Goal: Task Accomplishment & Management: Use online tool/utility

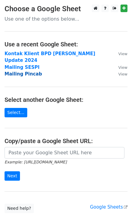
click at [27, 71] on strong "Mailing Pincab" at bounding box center [24, 73] width 38 height 5
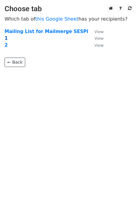
click at [6, 40] on strong "1" at bounding box center [6, 38] width 3 height 5
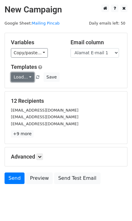
click at [26, 75] on link "Load..." at bounding box center [22, 77] width 23 height 9
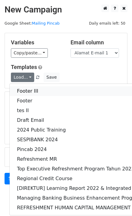
click at [27, 91] on link "Footer III" at bounding box center [114, 91] width 208 height 10
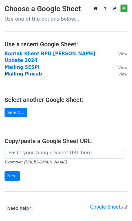
click at [32, 71] on strong "Mailing Pincab" at bounding box center [24, 73] width 38 height 5
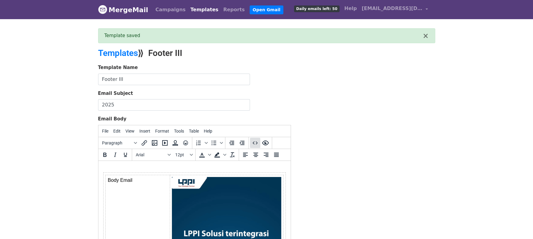
click at [253, 141] on icon "Source code" at bounding box center [255, 142] width 7 height 7
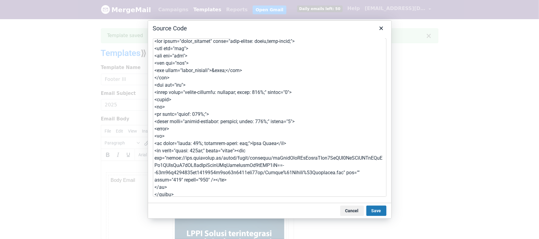
scroll to position [4, 0]
click at [295, 92] on textarea at bounding box center [269, 117] width 233 height 158
type textarea "<div class="gmail_default" style="font-family: arial,sans-serif;"> <div dir="lt…"
click at [377, 210] on button "Save" at bounding box center [376, 210] width 20 height 10
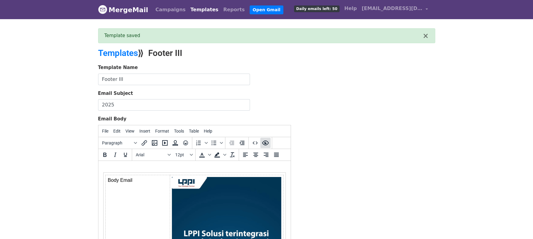
click at [267, 142] on icon "Preview" at bounding box center [265, 142] width 7 height 7
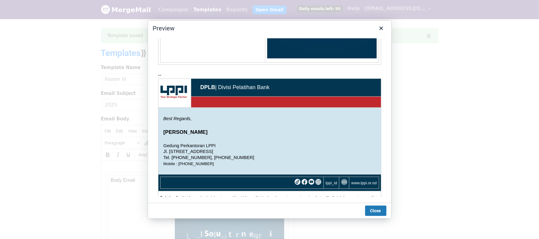
scroll to position [0, 0]
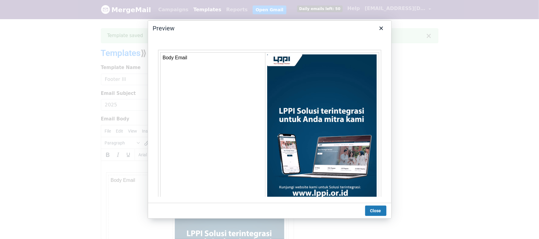
drag, startPoint x: 526, startPoint y: 248, endPoint x: 266, endPoint y: 128, distance: 286.8
click at [379, 212] on button "Close" at bounding box center [375, 210] width 21 height 10
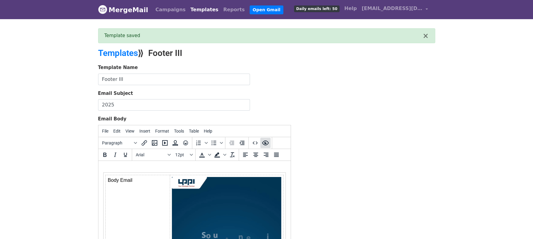
click at [265, 138] on button "Preview" at bounding box center [265, 143] width 10 height 10
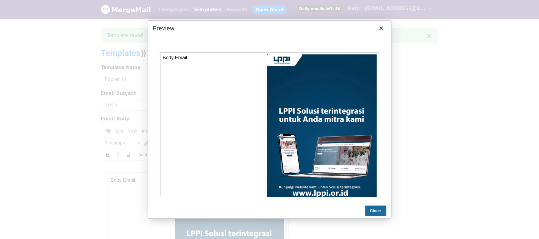
click at [377, 209] on button "Close" at bounding box center [375, 210] width 21 height 10
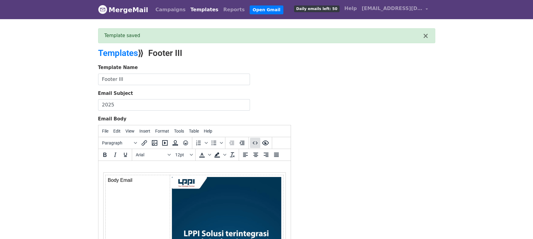
click at [251, 140] on button "Source code" at bounding box center [255, 143] width 10 height 10
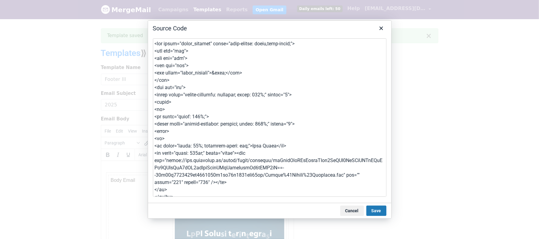
drag, startPoint x: 291, startPoint y: 95, endPoint x: 320, endPoint y: 144, distance: 56.7
click at [320, 144] on textarea at bounding box center [269, 117] width 233 height 158
click at [293, 94] on textarea at bounding box center [269, 117] width 233 height 158
click at [293, 123] on textarea at bounding box center [269, 117] width 233 height 158
type textarea "<div class="gmail_default" style="font-family: arial,sans-serif;"> <div dir="lt…"
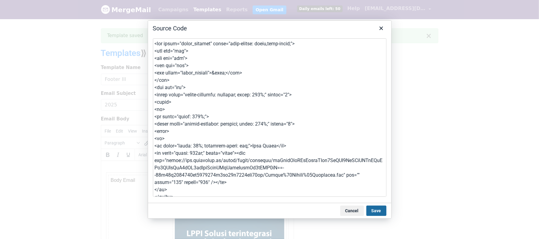
click at [379, 211] on button "Save" at bounding box center [376, 210] width 20 height 10
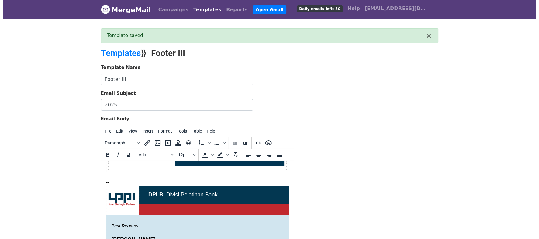
scroll to position [205, 0]
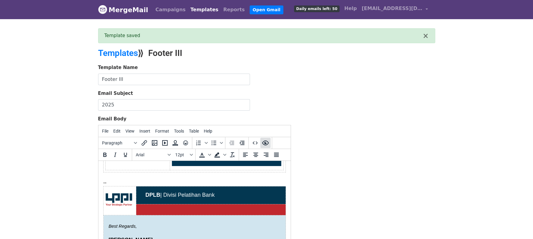
click at [267, 143] on icon "Preview" at bounding box center [265, 142] width 7 height 5
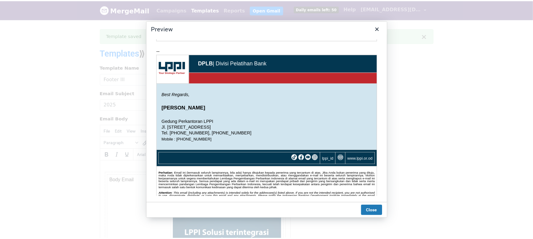
scroll to position [215, 0]
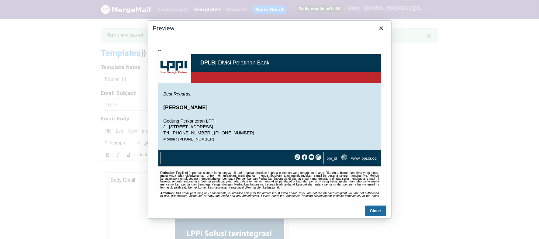
click at [375, 211] on button "Close" at bounding box center [375, 210] width 21 height 10
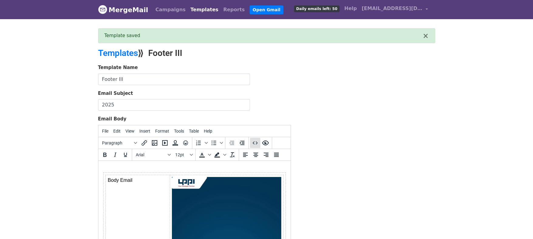
click at [256, 142] on icon "Source code" at bounding box center [255, 142] width 7 height 7
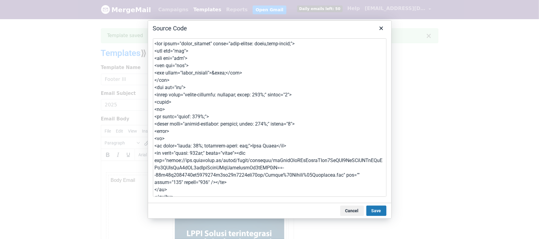
click at [291, 122] on textarea at bounding box center [269, 117] width 233 height 158
click at [197, 146] on textarea at bounding box center [269, 117] width 233 height 158
type textarea "<div class="gmail_default" style="font-family: arial,sans-serif;"> <div dir="lt…"
click at [374, 210] on button "Save" at bounding box center [376, 210] width 20 height 10
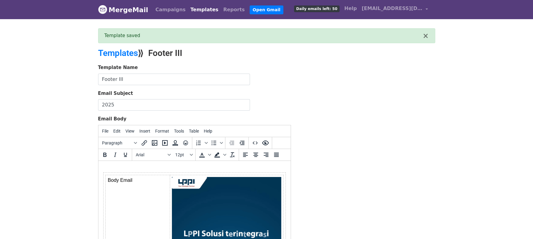
click at [334, 143] on div "Template Name Footer III Email Subject 2025 Email Body File Edit View Insert Fo…" at bounding box center [267, 171] width 346 height 214
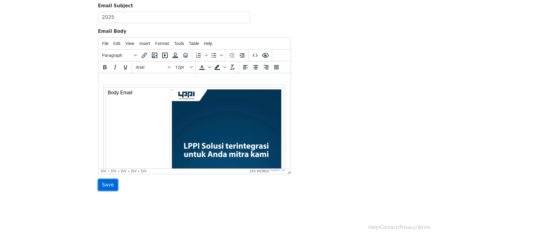
click at [104, 185] on input "Save" at bounding box center [108, 185] width 20 height 12
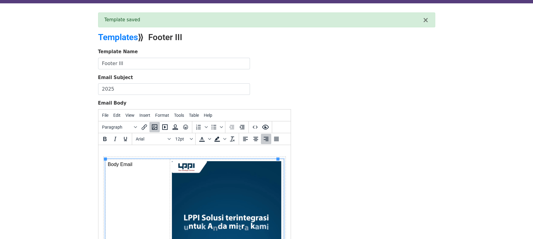
scroll to position [16, 0]
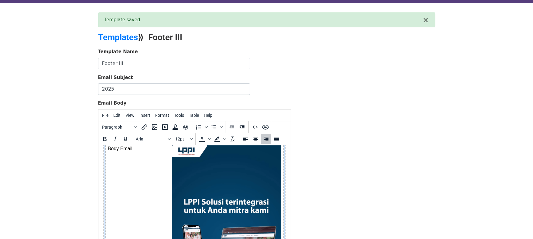
click at [219, 193] on img at bounding box center [226, 242] width 109 height 194
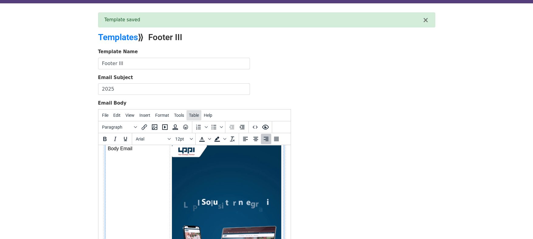
click at [192, 115] on span "Table" at bounding box center [194, 115] width 10 height 5
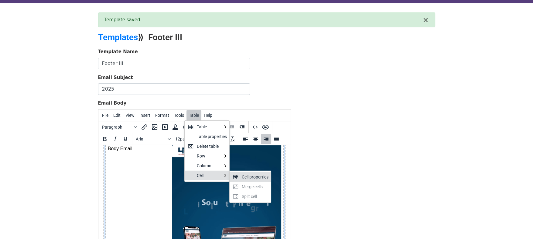
click at [241, 176] on div "Cell properties" at bounding box center [250, 177] width 41 height 10
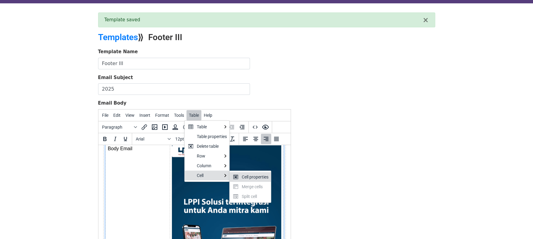
select select "right"
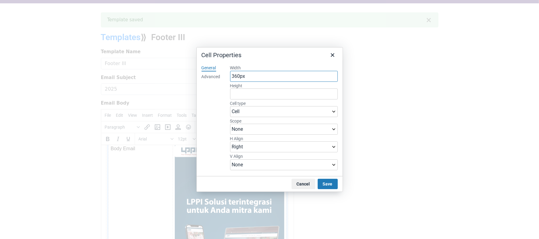
click at [248, 74] on input "360px" at bounding box center [284, 76] width 108 height 11
type input "30%"
click at [329, 183] on button "Save" at bounding box center [327, 184] width 20 height 10
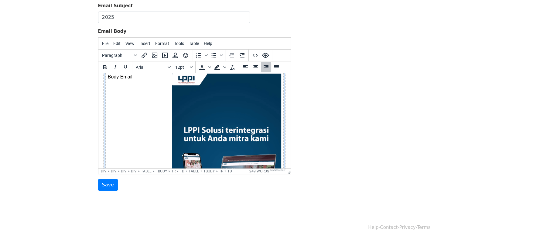
scroll to position [87, 0]
click at [113, 187] on input "Save" at bounding box center [108, 185] width 20 height 12
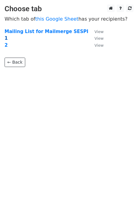
click at [6, 39] on strong "1" at bounding box center [6, 38] width 3 height 5
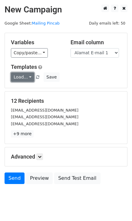
click at [29, 76] on link "Load..." at bounding box center [22, 77] width 23 height 9
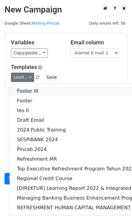
click at [29, 91] on link "Footer III" at bounding box center [114, 91] width 208 height 10
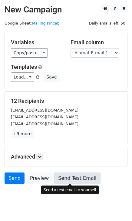
click at [71, 180] on link "Send Test Email" at bounding box center [77, 179] width 46 height 12
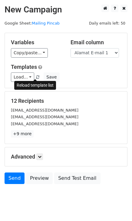
click at [36, 78] on span at bounding box center [37, 78] width 3 height 4
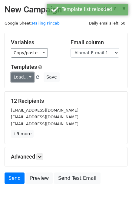
click at [25, 77] on link "Load..." at bounding box center [22, 77] width 23 height 9
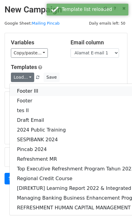
click at [26, 92] on link "Footer III" at bounding box center [114, 91] width 208 height 10
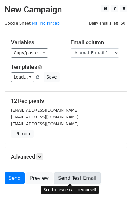
click at [76, 180] on link "Send Test Email" at bounding box center [77, 179] width 46 height 12
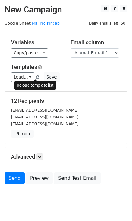
click at [36, 77] on span at bounding box center [37, 78] width 3 height 4
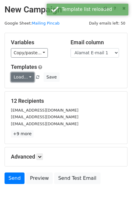
click at [28, 77] on link "Load..." at bounding box center [22, 77] width 23 height 9
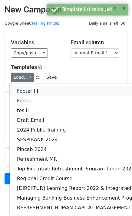
click at [31, 91] on link "Footer III" at bounding box center [114, 91] width 208 height 10
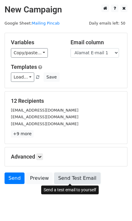
click at [75, 178] on link "Send Test Email" at bounding box center [77, 179] width 46 height 12
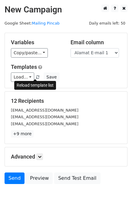
click at [37, 79] on link at bounding box center [38, 77] width 5 height 5
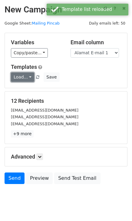
click at [30, 76] on link "Load..." at bounding box center [22, 77] width 23 height 9
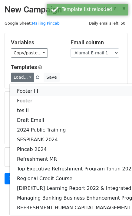
click at [30, 90] on link "Footer III" at bounding box center [114, 91] width 208 height 10
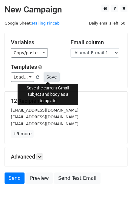
click at [47, 74] on button "Save" at bounding box center [52, 77] width 16 height 9
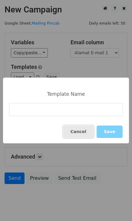
click at [82, 129] on button "Cancel" at bounding box center [78, 132] width 30 height 12
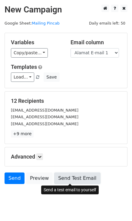
click at [76, 176] on link "Send Test Email" at bounding box center [77, 179] width 46 height 12
click at [77, 180] on link "Send Test Email" at bounding box center [77, 179] width 46 height 12
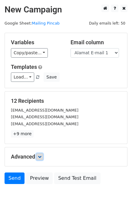
click at [42, 157] on icon at bounding box center [40, 157] width 4 height 4
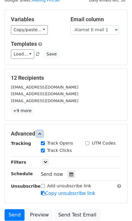
scroll to position [22, 0]
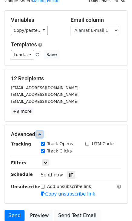
click at [41, 133] on icon at bounding box center [40, 135] width 4 height 4
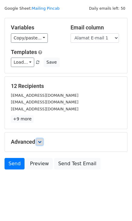
scroll to position [14, 0]
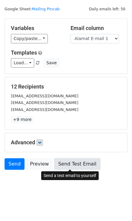
click at [80, 164] on link "Send Test Email" at bounding box center [77, 165] width 46 height 12
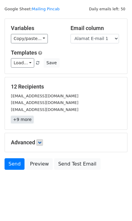
click at [26, 121] on link "+9 more" at bounding box center [22, 120] width 23 height 8
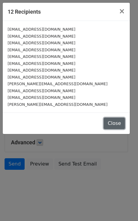
click at [116, 121] on button "Close" at bounding box center [114, 124] width 21 height 12
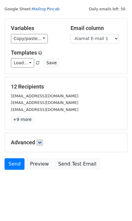
click at [45, 10] on link "Mailing Pincab" at bounding box center [46, 9] width 28 height 5
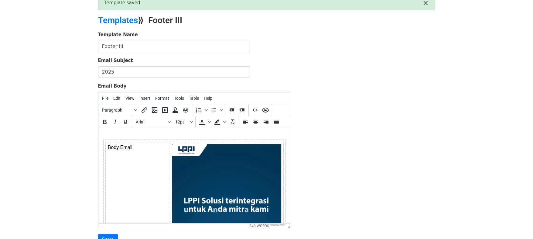
scroll to position [60, 0]
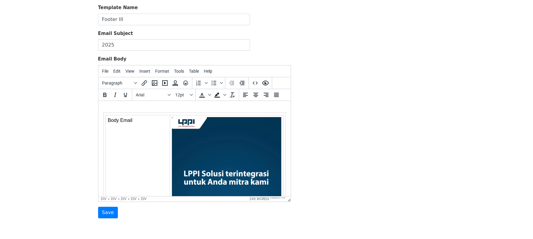
click at [220, 147] on img at bounding box center [226, 214] width 109 height 194
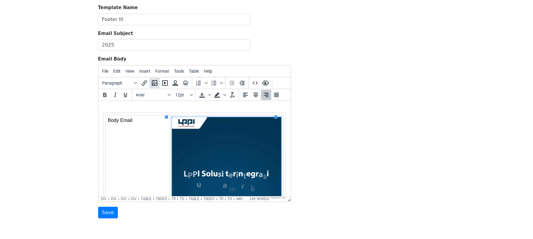
click at [155, 83] on icon "Insert/edit image" at bounding box center [154, 82] width 7 height 7
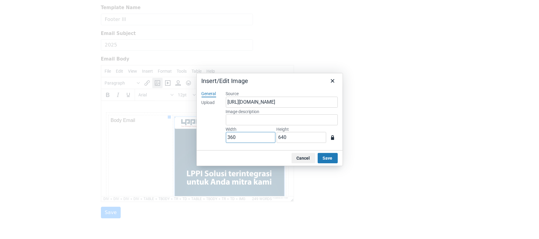
click at [243, 139] on input "360" at bounding box center [251, 137] width 50 height 11
type input "1"
type input "2"
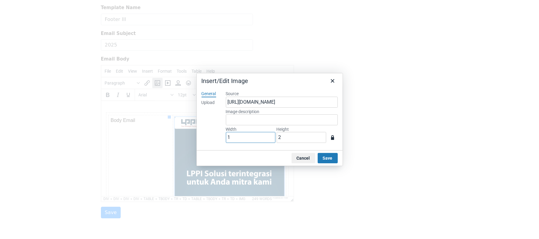
type input "10"
type input "18"
type input "100"
type input "178"
type input "100%"
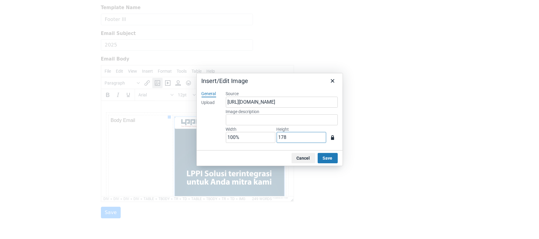
click at [298, 135] on input "178" at bounding box center [301, 137] width 50 height 11
type input "1"
type input "100%"
click at [327, 159] on button "Save" at bounding box center [327, 158] width 20 height 10
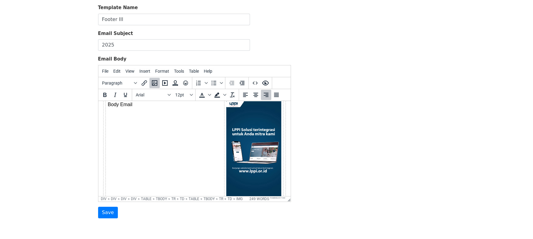
click at [333, 158] on div "Template Name Footer III Email Subject 2025 Email Body File Edit View Insert Fo…" at bounding box center [267, 111] width 346 height 214
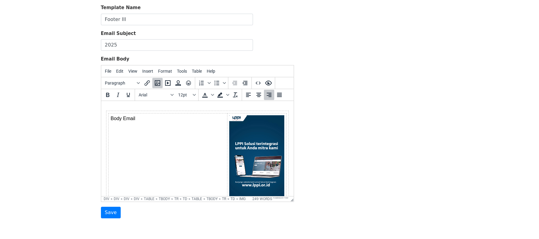
scroll to position [0, 0]
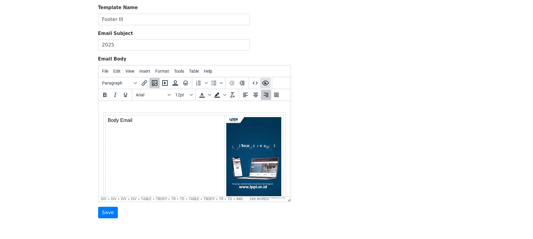
click at [262, 80] on icon "Preview" at bounding box center [265, 82] width 7 height 7
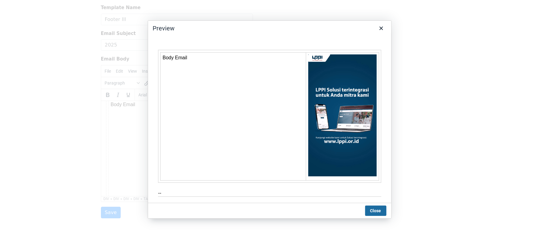
click at [373, 211] on button "Close" at bounding box center [375, 210] width 21 height 10
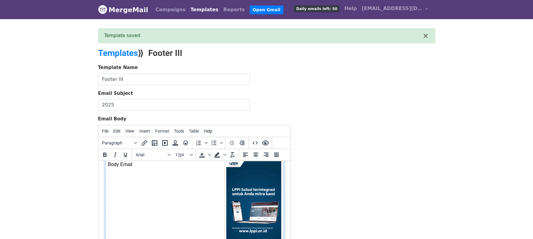
click at [216, 177] on td "Body Email" at bounding box center [164, 211] width 118 height 104
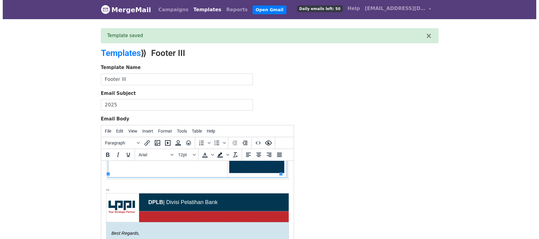
scroll to position [100, 0]
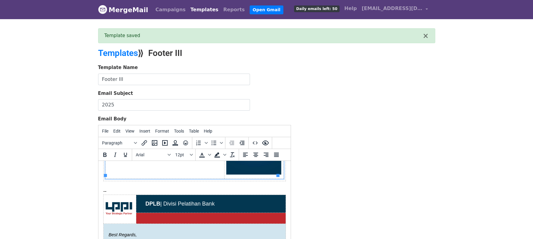
click at [243, 200] on td "DPLB | Divisi Pelatihan Bank" at bounding box center [210, 203] width 149 height 18
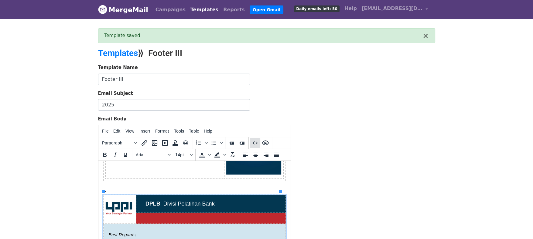
click at [255, 142] on icon "Source code" at bounding box center [255, 142] width 7 height 7
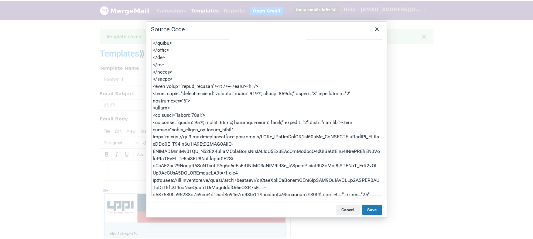
scroll to position [0, 0]
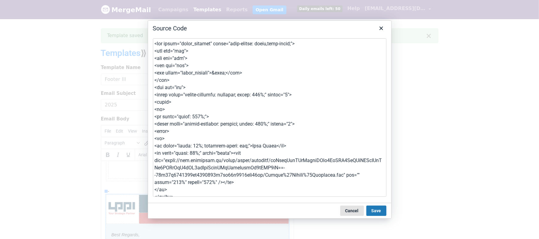
click at [358, 211] on button "Cancel" at bounding box center [352, 210] width 24 height 10
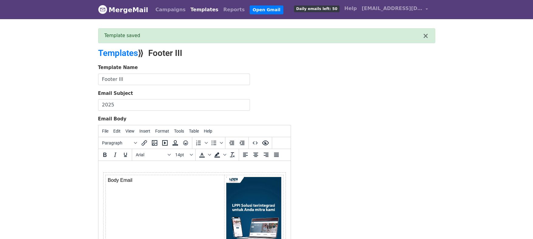
click at [213, 172] on td "Body Email" at bounding box center [194, 226] width 182 height 108
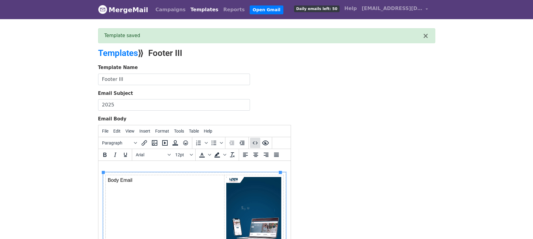
click at [256, 143] on icon "Source code" at bounding box center [255, 142] width 7 height 7
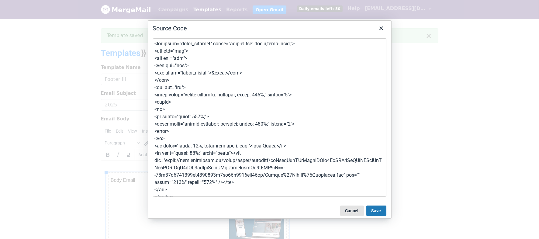
click at [352, 207] on button "Cancel" at bounding box center [352, 210] width 24 height 10
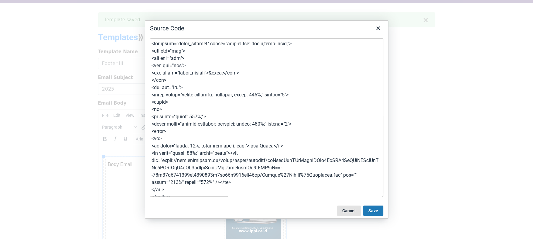
scroll to position [14, 0]
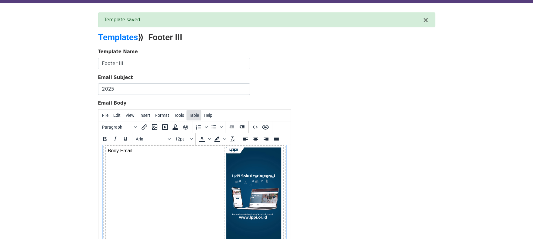
click at [193, 115] on span "Table" at bounding box center [194, 115] width 10 height 5
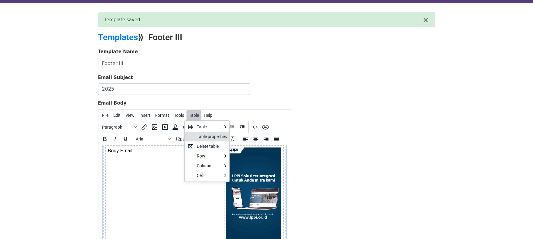
click at [200, 136] on div "Table properties" at bounding box center [212, 136] width 30 height 7
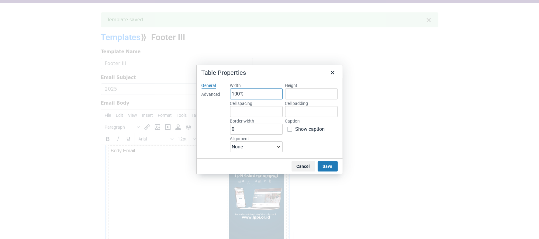
click at [248, 95] on input "100%" at bounding box center [256, 93] width 53 height 11
type input "1000"
click at [264, 114] on input "Cell spacing" at bounding box center [256, 111] width 53 height 11
type input "0"
click at [298, 115] on input "Cell padding" at bounding box center [311, 111] width 53 height 11
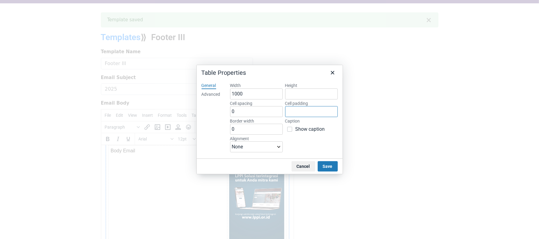
type input "0"
click at [331, 167] on button "Save" at bounding box center [327, 166] width 20 height 10
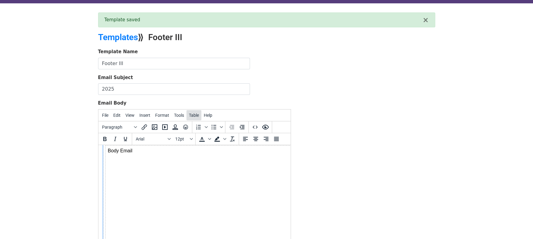
click at [189, 114] on span "Table" at bounding box center [194, 115] width 10 height 5
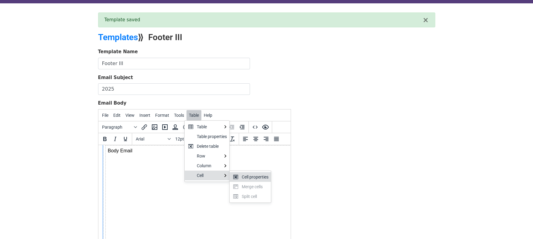
click at [235, 178] on icon at bounding box center [235, 176] width 7 height 7
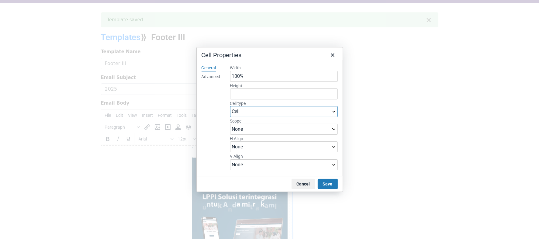
click at [273, 107] on select "Cell Header cell" at bounding box center [284, 111] width 108 height 11
click at [219, 111] on div "General Advanced" at bounding box center [211, 117] width 29 height 115
click at [238, 127] on select "None Row Column Row group Column group" at bounding box center [284, 129] width 108 height 11
select select "row"
click at [230, 124] on select "None Row Column Row group Column group" at bounding box center [284, 129] width 108 height 11
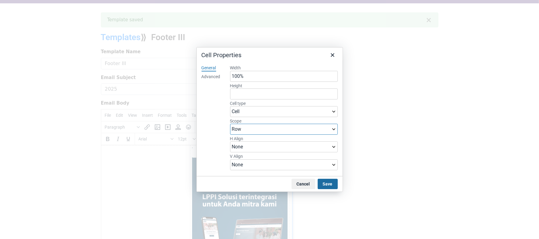
click at [326, 183] on button "Save" at bounding box center [327, 184] width 20 height 10
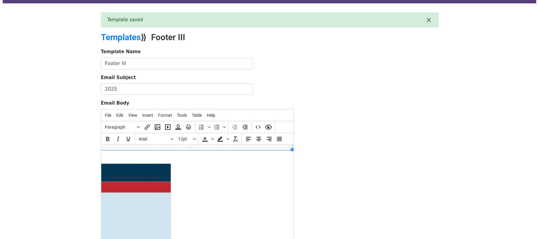
scroll to position [187, 0]
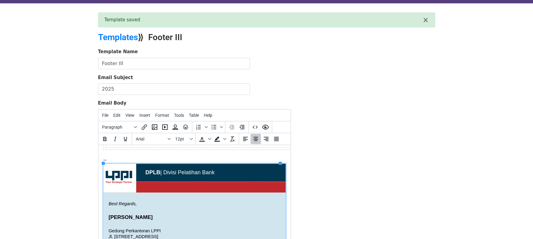
click at [126, 164] on td at bounding box center [119, 177] width 33 height 29
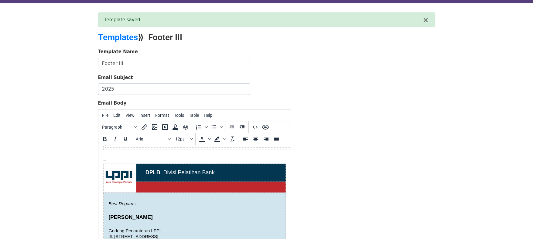
click at [140, 157] on div "Body Email -- DPLB | Divisi Pelatihan Bank Best Regards, [PERSON_NAME] Perkanto…" at bounding box center [194, 146] width 183 height 355
click at [131, 163] on table "DPLB | Divisi Pelatihan Bank Best Regards, [PERSON_NAME] Perkantoran LPPI Jl. […" at bounding box center [194, 243] width 183 height 160
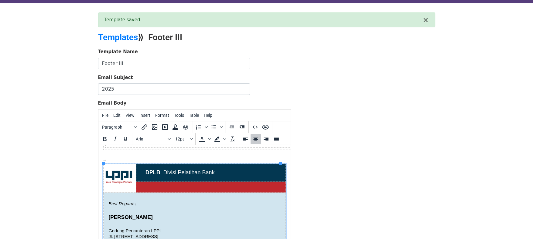
click at [125, 163] on td at bounding box center [119, 177] width 33 height 29
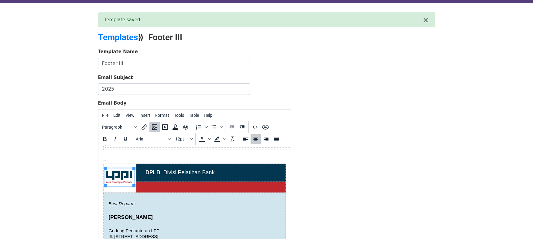
click at [125, 163] on td at bounding box center [119, 177] width 33 height 29
click at [127, 162] on div "Body Email -- DPLB | Divisi Pelatihan Bank Best Regards, [PERSON_NAME] Perkanto…" at bounding box center [194, 146] width 183 height 355
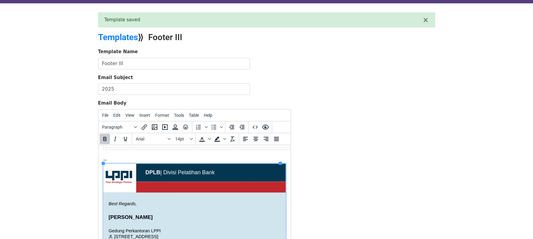
click at [152, 164] on td "DPLB | Divisi Pelatihan Bank" at bounding box center [210, 172] width 149 height 18
click at [257, 128] on icon "Source code" at bounding box center [255, 126] width 7 height 7
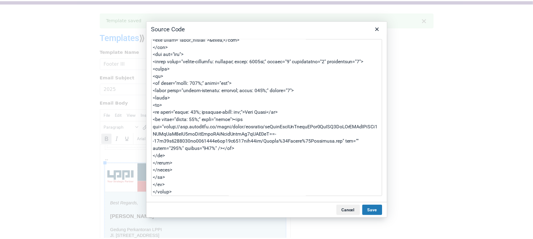
scroll to position [0, 0]
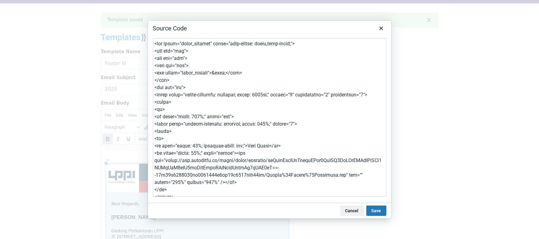
click at [270, 96] on textarea at bounding box center [269, 117] width 233 height 158
type textarea "<div class="gmail_default" style="font-family: arial,sans-serif;"> <div dir="lt…"
click at [376, 213] on button "Save" at bounding box center [376, 210] width 20 height 10
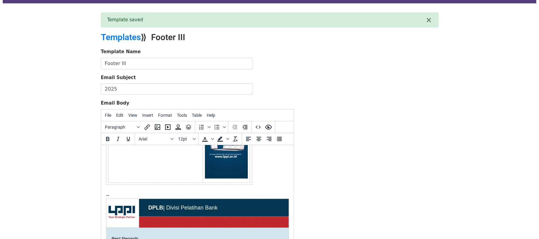
scroll to position [59, 0]
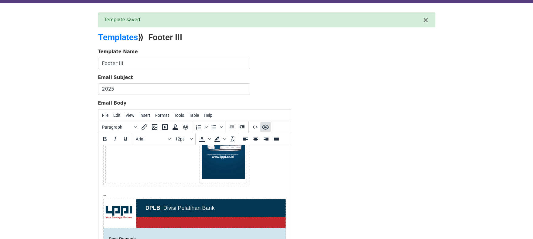
click at [266, 126] on icon "Preview" at bounding box center [265, 126] width 7 height 7
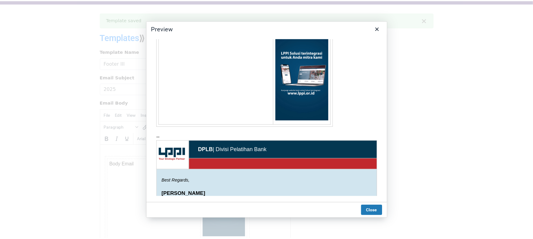
scroll to position [0, 0]
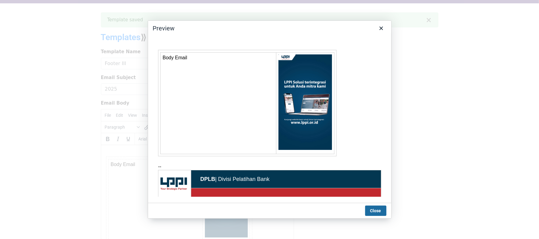
click at [381, 211] on button "Close" at bounding box center [375, 210] width 21 height 10
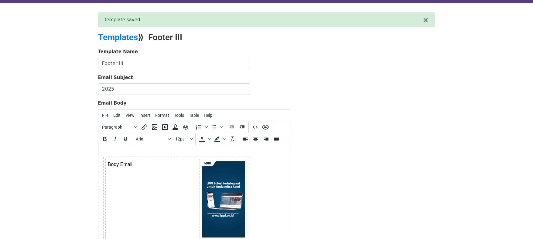
click at [166, 155] on div at bounding box center [194, 152] width 183 height 7
click at [196, 116] on span "Table" at bounding box center [194, 115] width 10 height 5
click at [255, 125] on icon "Source code" at bounding box center [255, 126] width 7 height 7
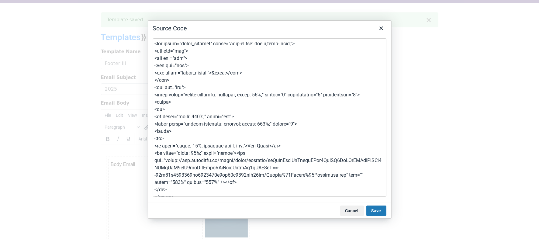
click at [245, 73] on textarea at bounding box center [269, 117] width 233 height 158
click at [172, 81] on textarea at bounding box center [269, 117] width 233 height 158
drag, startPoint x: 190, startPoint y: 86, endPoint x: 146, endPoint y: 42, distance: 62.1
click at [146, 42] on div "Source Code Cancel Save" at bounding box center [269, 119] width 539 height 239
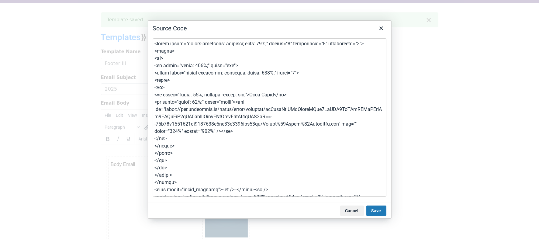
type textarea "<table style="border-collapse: collapse; width: 80%;" border="0" cellspacing="0…"
click at [376, 211] on button "Save" at bounding box center [376, 210] width 20 height 10
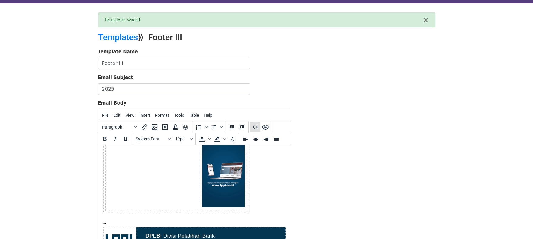
click at [253, 127] on icon "Source code" at bounding box center [255, 126] width 7 height 7
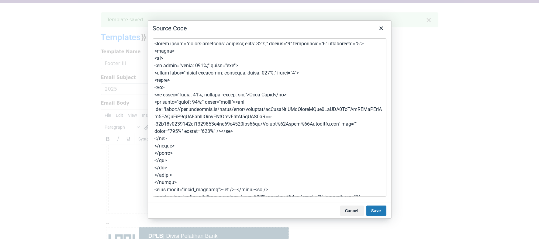
click at [258, 43] on textarea at bounding box center [269, 117] width 233 height 158
type textarea "<table style="border-collapse: collapse; width: 95%;" border="0" cellspacing="0…"
click at [382, 209] on button "Save" at bounding box center [376, 210] width 20 height 10
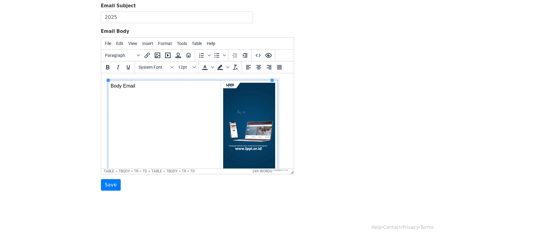
scroll to position [1, 0]
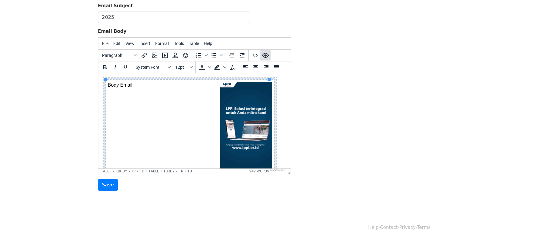
click at [265, 53] on icon "Preview" at bounding box center [265, 55] width 7 height 5
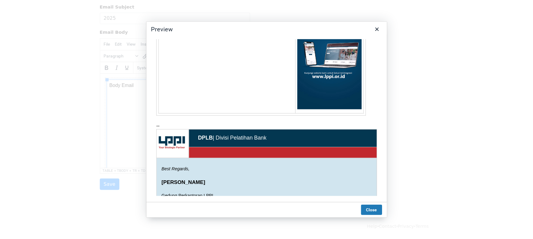
scroll to position [0, 0]
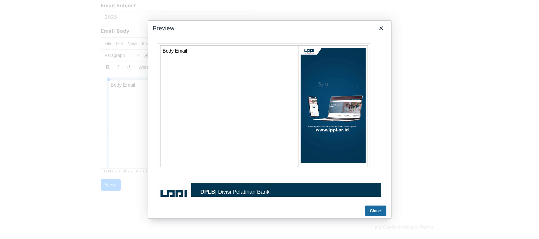
click at [377, 210] on button "Close" at bounding box center [375, 210] width 21 height 10
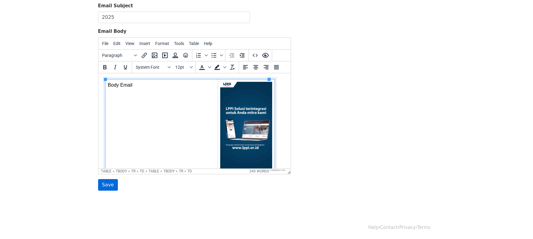
click at [108, 186] on input "Save" at bounding box center [108, 185] width 20 height 12
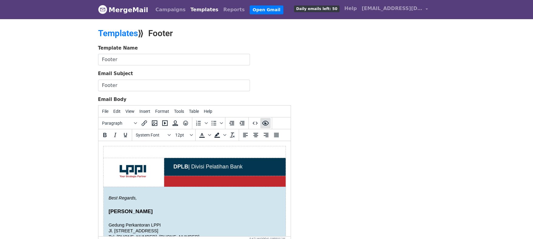
click at [264, 119] on icon "Preview" at bounding box center [265, 122] width 7 height 7
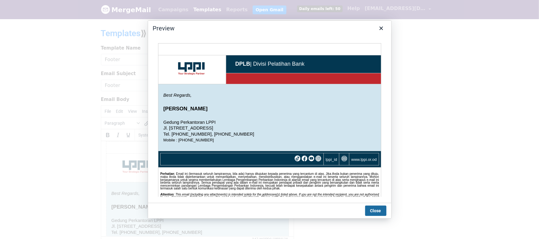
click at [382, 207] on button "Close" at bounding box center [375, 210] width 21 height 10
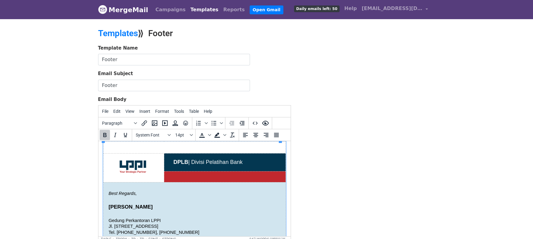
click at [225, 148] on td at bounding box center [194, 148] width 182 height 12
click at [194, 109] on span "Table" at bounding box center [194, 111] width 10 height 5
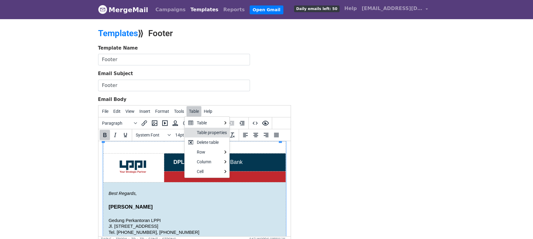
click at [204, 134] on div "Table properties" at bounding box center [212, 132] width 30 height 7
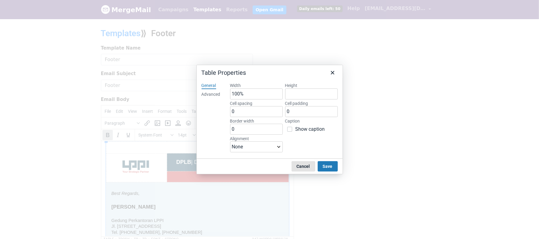
click at [307, 165] on button "Cancel" at bounding box center [303, 166] width 24 height 10
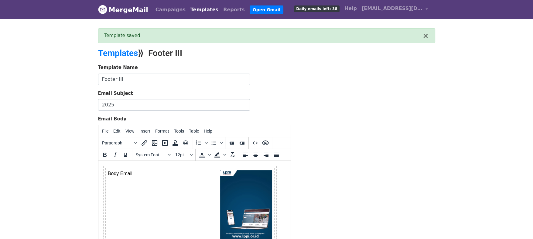
scroll to position [87, 0]
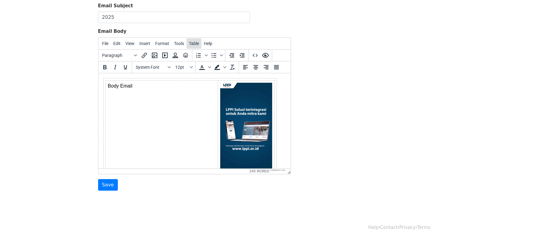
click at [191, 42] on span "Table" at bounding box center [194, 43] width 10 height 5
click at [254, 56] on icon "Source code" at bounding box center [254, 55] width 5 height 3
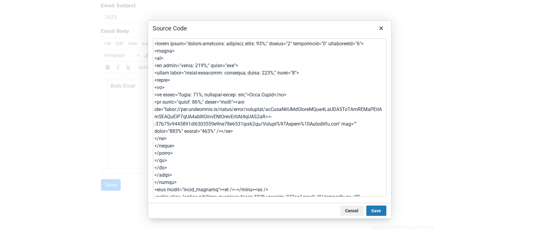
click at [260, 45] on textarea at bounding box center [269, 117] width 233 height 158
type textarea "<table style="border-collapse: collapse; width: 99%;" border="0" cellspacing="0…"
click at [381, 212] on button "Save" at bounding box center [376, 210] width 20 height 10
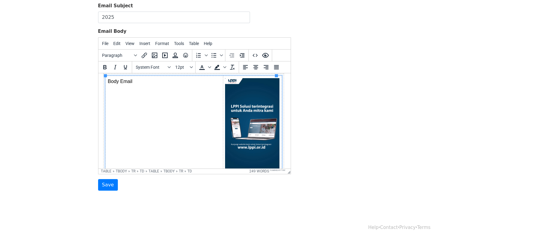
click at [370, 158] on div "Template Name Footer III Email Subject 2025 Email Body File Edit View Insert Fo…" at bounding box center [267, 84] width 346 height 214
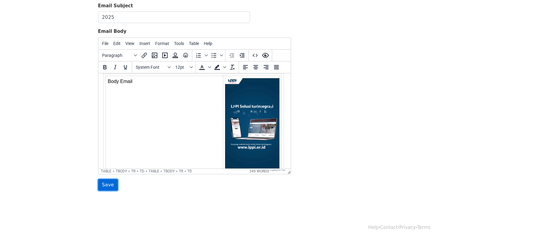
click at [104, 187] on input "Save" at bounding box center [108, 185] width 20 height 12
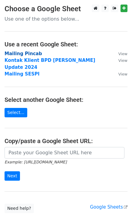
click at [20, 52] on strong "Mailing Pincab" at bounding box center [24, 53] width 38 height 5
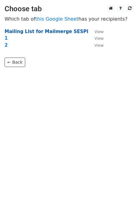
click at [56, 31] on strong "Mailing List for Mailmerge SESPI" at bounding box center [47, 31] width 84 height 5
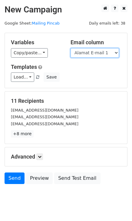
click at [104, 50] on select "Nama Pejabat Jabatan Jabatan2 Perusahaan Nama Bank No. HP Alamat E-mail 1 Surat" at bounding box center [95, 52] width 49 height 9
select select "Nama"
click at [71, 48] on select "Nama Pejabat Jabatan Jabatan2 Perusahaan Nama Bank No. HP Alamat E-mail 1 Surat" at bounding box center [95, 52] width 49 height 9
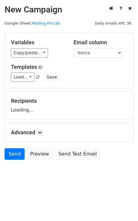
click at [88, 67] on h5 "Templates" at bounding box center [69, 67] width 116 height 7
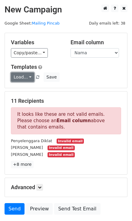
click at [29, 78] on link "Load..." at bounding box center [22, 77] width 23 height 9
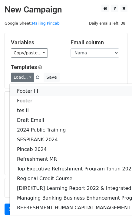
click at [32, 89] on link "Footer III" at bounding box center [114, 91] width 208 height 10
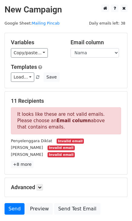
scroll to position [45, 0]
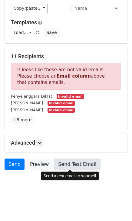
click at [67, 163] on link "Send Test Email" at bounding box center [77, 165] width 46 height 12
